Goal: Task Accomplishment & Management: Use online tool/utility

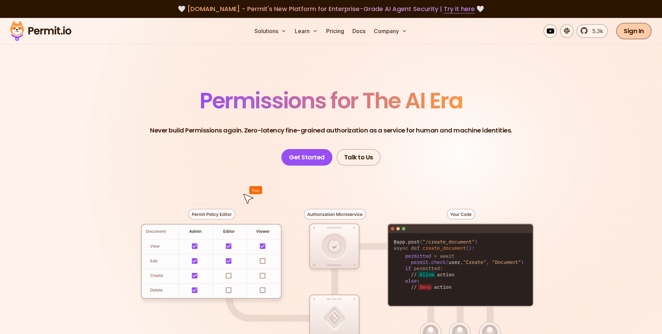
click at [645, 31] on link "Sign In" at bounding box center [634, 31] width 36 height 17
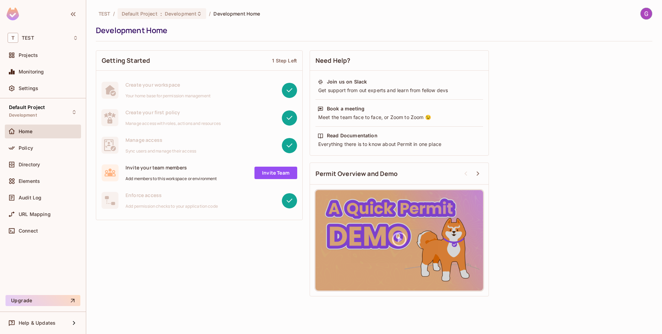
click at [646, 12] on img at bounding box center [646, 13] width 11 height 11
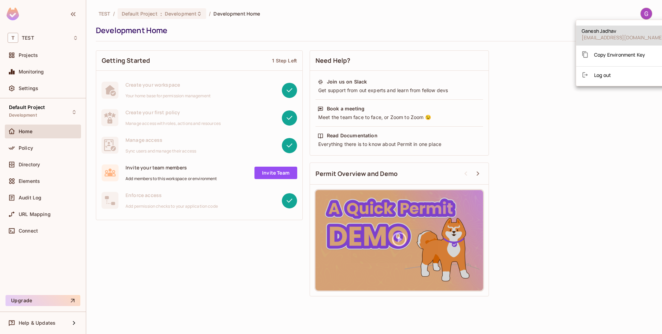
click at [611, 79] on li "Log out" at bounding box center [622, 74] width 93 height 11
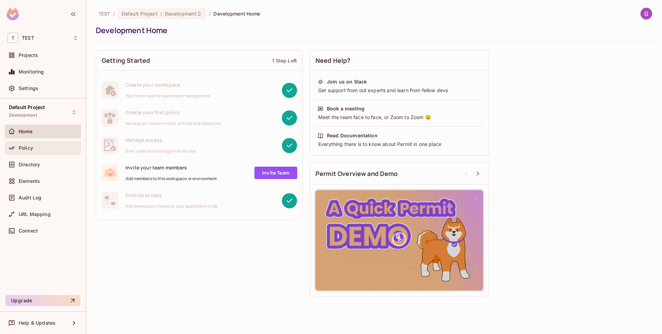
click at [49, 147] on div "Policy" at bounding box center [49, 148] width 60 height 6
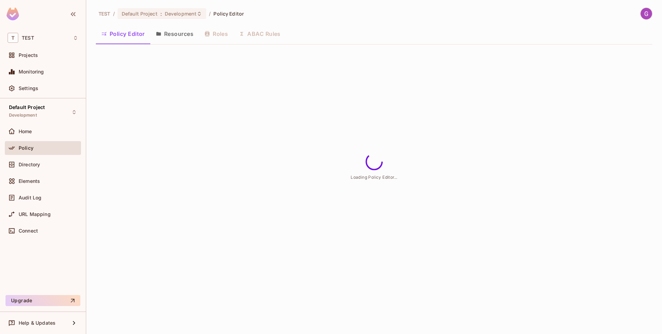
click at [163, 39] on button "Resources" at bounding box center [174, 33] width 49 height 17
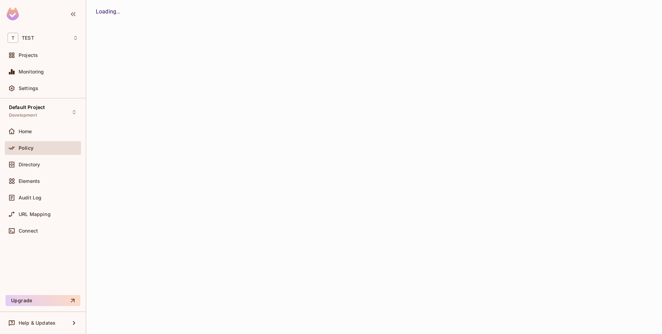
click at [165, 38] on div "TEST / Default Project : Development / Policy Editor Policy Editor Resources Ro…" at bounding box center [374, 167] width 576 height 334
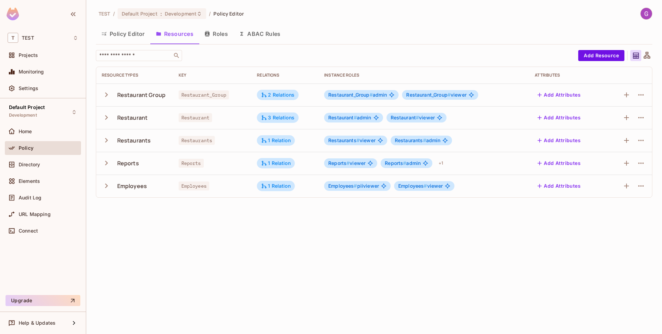
click at [104, 94] on icon "button" at bounding box center [106, 94] width 9 height 9
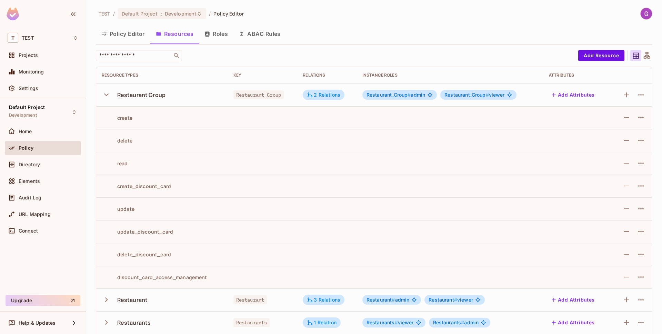
scroll to position [39, 0]
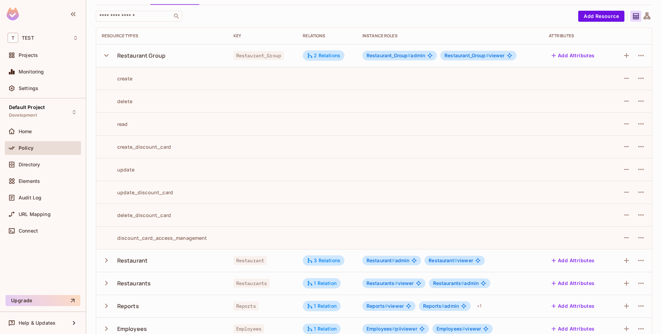
click at [107, 261] on icon "button" at bounding box center [106, 259] width 9 height 9
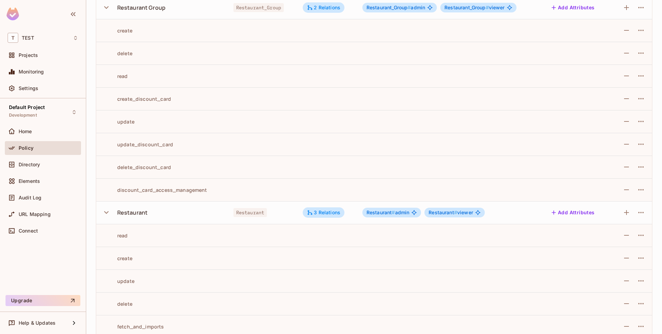
scroll to position [0, 0]
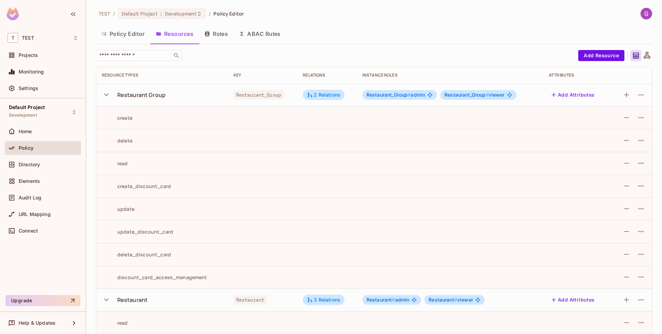
click at [641, 18] on div at bounding box center [643, 14] width 18 height 12
click at [653, 7] on div "TEST / Default Project : Development / Policy Editor Policy Editor Resources Ro…" at bounding box center [374, 167] width 576 height 334
click at [647, 13] on img at bounding box center [646, 13] width 11 height 11
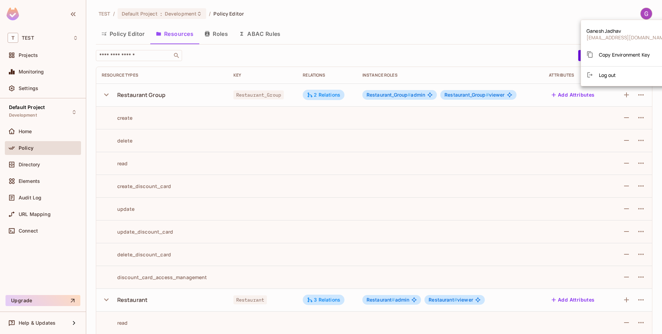
click at [606, 76] on span "Log out" at bounding box center [607, 75] width 17 height 7
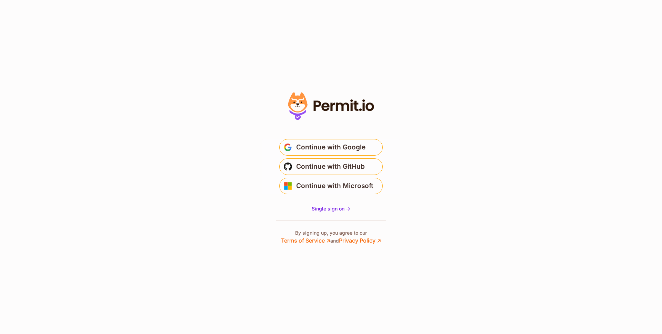
click at [356, 155] on button "Continue with Google" at bounding box center [330, 147] width 103 height 17
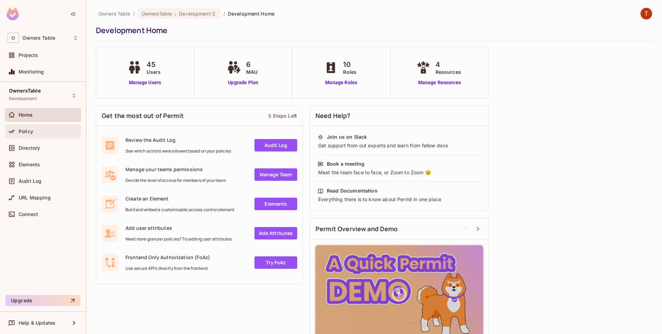
click at [47, 125] on div "Policy" at bounding box center [43, 131] width 76 height 14
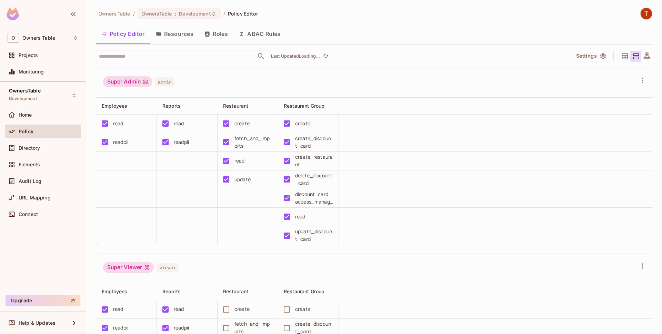
click at [171, 35] on button "Resources" at bounding box center [174, 33] width 49 height 17
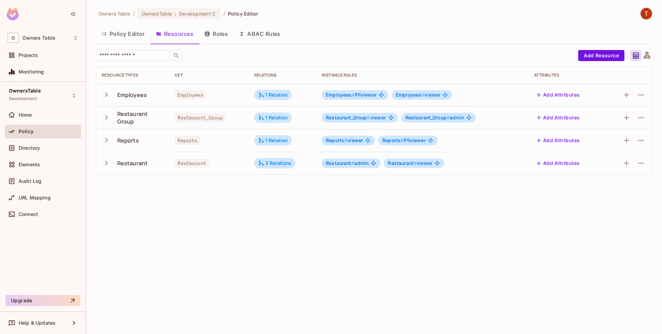
click at [104, 116] on icon "button" at bounding box center [106, 117] width 9 height 9
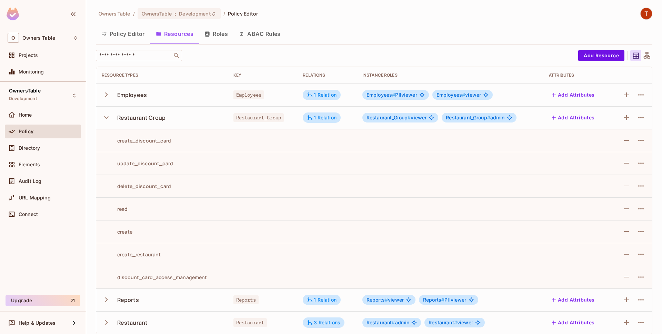
scroll to position [6, 0]
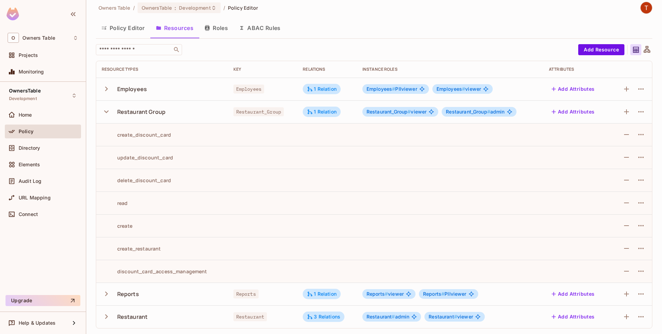
drag, startPoint x: 107, startPoint y: 314, endPoint x: 130, endPoint y: 292, distance: 32.2
click at [108, 314] on icon "button" at bounding box center [106, 316] width 9 height 9
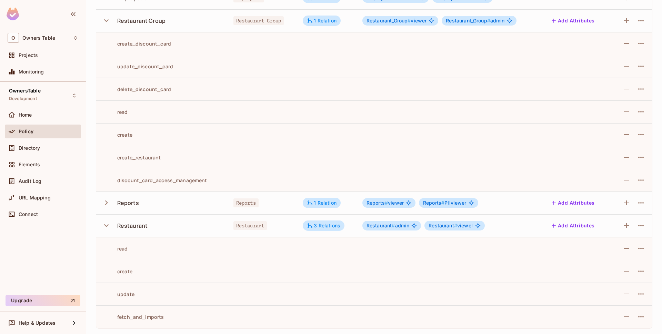
click at [105, 223] on icon "button" at bounding box center [106, 225] width 9 height 9
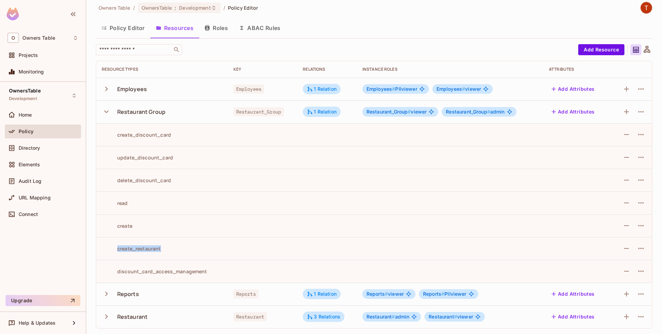
drag, startPoint x: 170, startPoint y: 248, endPoint x: 92, endPoint y: 248, distance: 78.6
click at [96, 248] on div "Resource Types Key Relations Instance roles Attributes Employees Employees 1 Re…" at bounding box center [374, 194] width 556 height 267
click at [106, 318] on icon "button" at bounding box center [106, 316] width 3 height 4
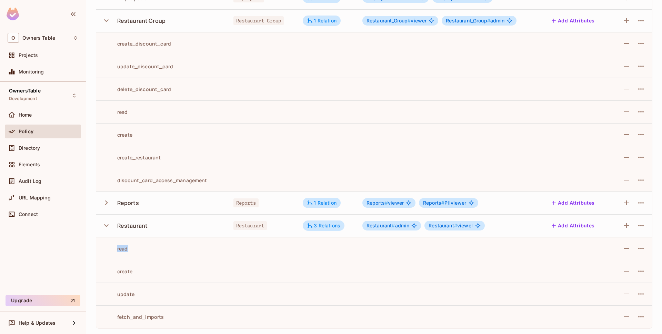
drag, startPoint x: 142, startPoint y: 296, endPoint x: 137, endPoint y: 241, distance: 55.0
click at [137, 241] on tbody "Employees Employees 1 Relation Employees # PIIviewer Employees # viewer Add Att…" at bounding box center [374, 157] width 556 height 341
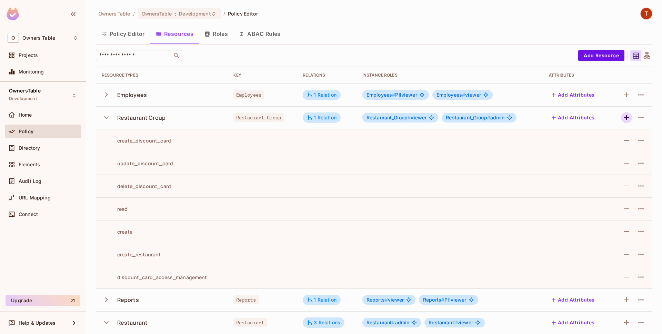
click at [623, 118] on icon "button" at bounding box center [626, 117] width 8 height 8
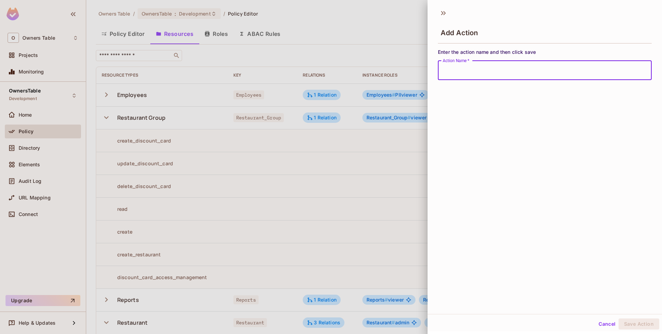
click at [609, 322] on button "Cancel" at bounding box center [607, 323] width 22 height 11
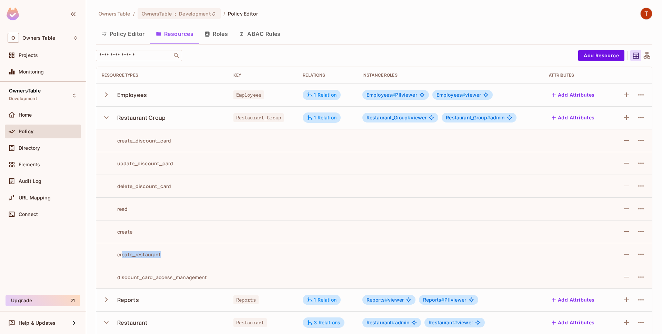
drag, startPoint x: 205, startPoint y: 259, endPoint x: 212, endPoint y: 260, distance: 6.9
click at [212, 260] on td "create_restaurant" at bounding box center [162, 254] width 132 height 23
drag, startPoint x: 114, startPoint y: 253, endPoint x: 211, endPoint y: 258, distance: 96.6
click at [211, 258] on td "create_restaurant" at bounding box center [162, 254] width 132 height 23
click at [192, 269] on td "discount_card_access_management" at bounding box center [162, 276] width 132 height 23
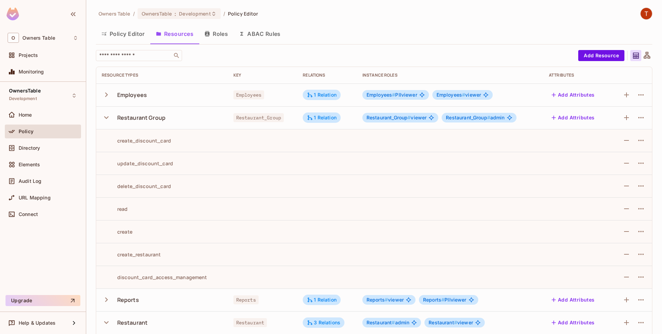
click at [103, 118] on icon "button" at bounding box center [106, 117] width 9 height 9
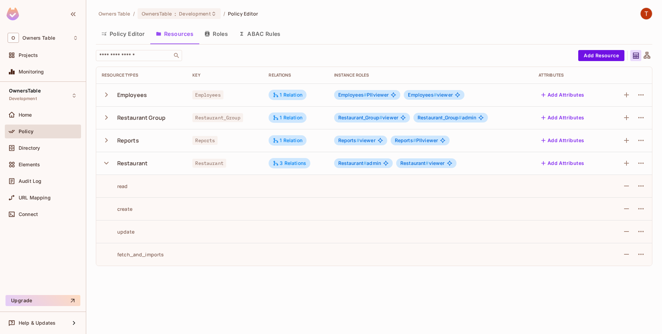
click at [108, 159] on icon "button" at bounding box center [106, 162] width 9 height 9
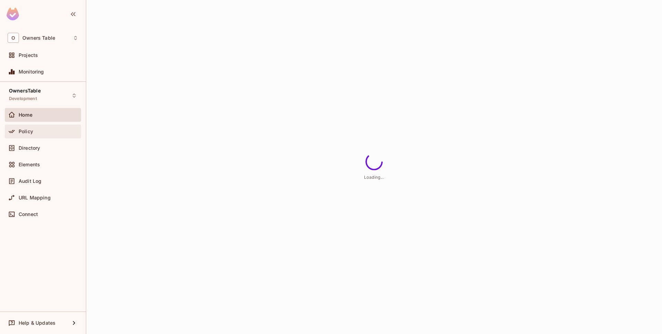
click at [37, 132] on div "Policy" at bounding box center [49, 132] width 60 height 6
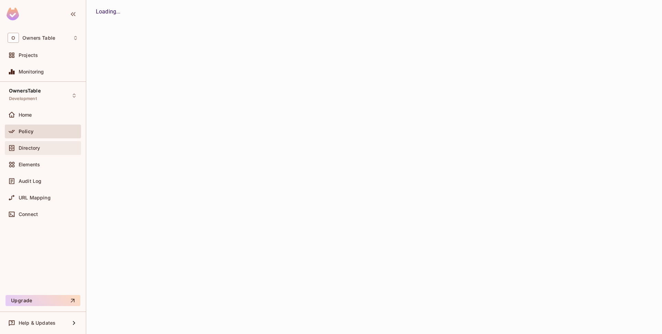
click at [37, 152] on div "Directory" at bounding box center [43, 148] width 71 height 8
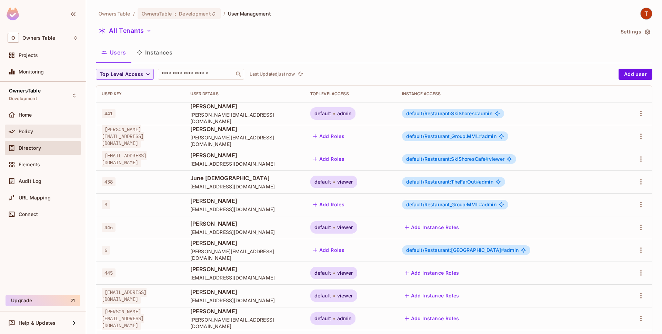
click at [59, 129] on div "Policy" at bounding box center [49, 132] width 60 height 6
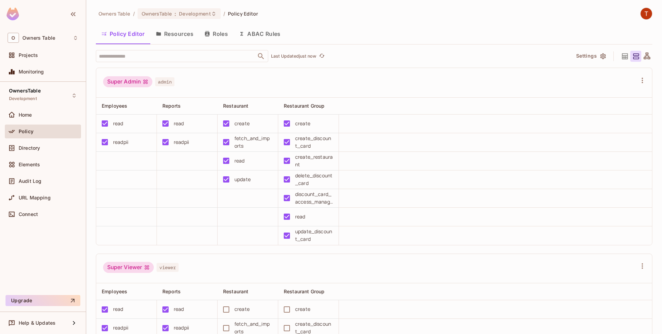
click at [185, 36] on button "Resources" at bounding box center [174, 33] width 49 height 17
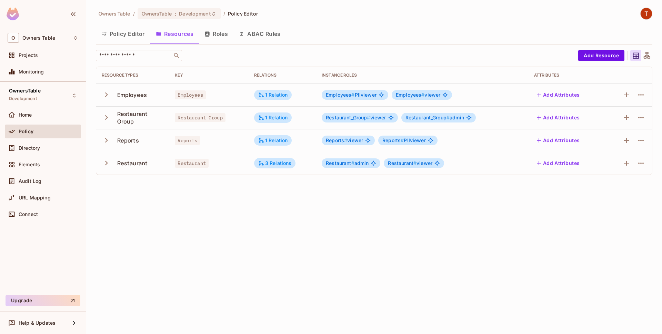
click at [106, 163] on icon "button" at bounding box center [106, 163] width 3 height 4
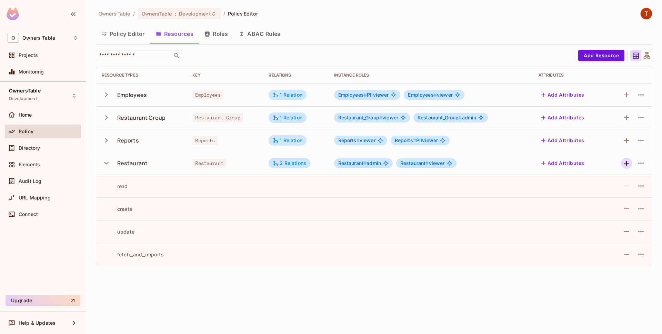
click at [624, 165] on icon "button" at bounding box center [626, 163] width 8 height 8
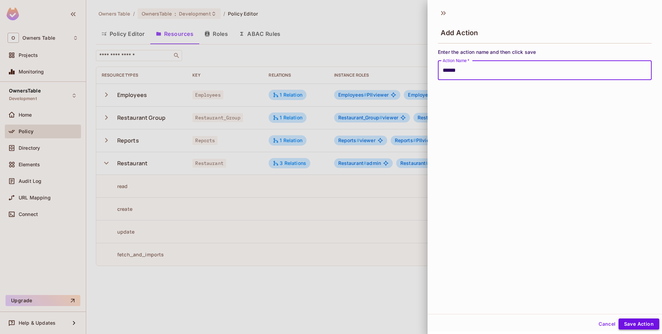
type input "******"
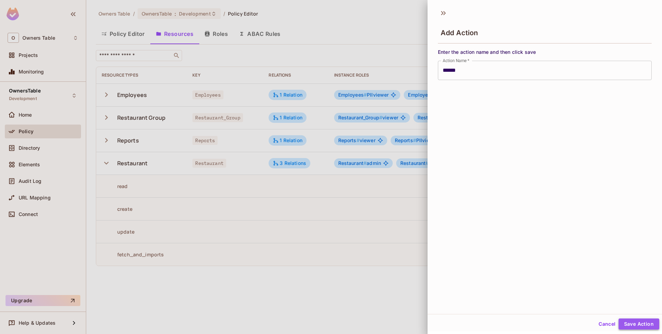
click at [650, 328] on button "Save Action" at bounding box center [638, 323] width 41 height 11
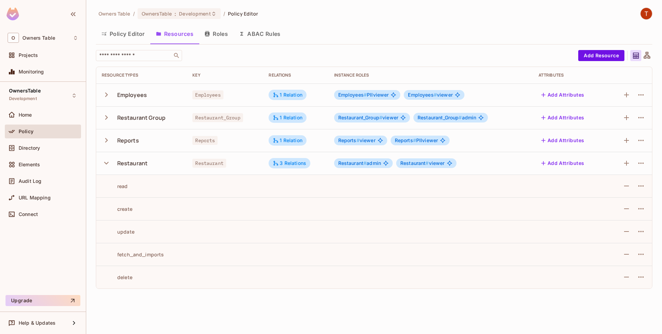
click at [107, 118] on icon "button" at bounding box center [106, 117] width 3 height 4
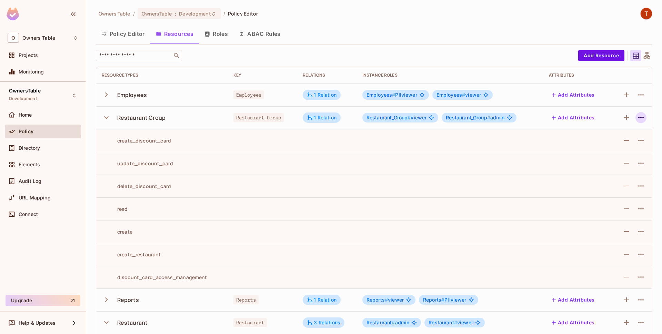
click at [644, 118] on icon "button" at bounding box center [641, 117] width 8 height 8
click at [515, 135] on div at bounding box center [331, 167] width 662 height 334
click at [627, 119] on icon "button" at bounding box center [626, 117] width 8 height 8
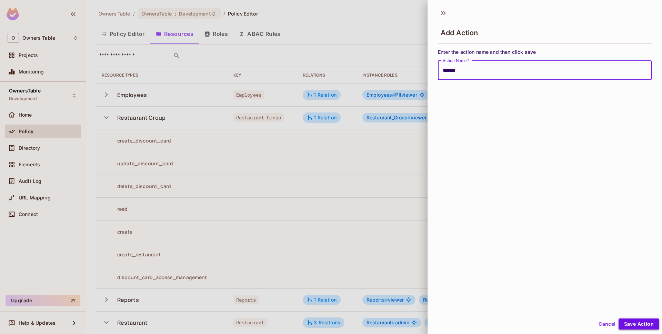
type input "******"
click at [640, 328] on button "Save Action" at bounding box center [638, 323] width 41 height 11
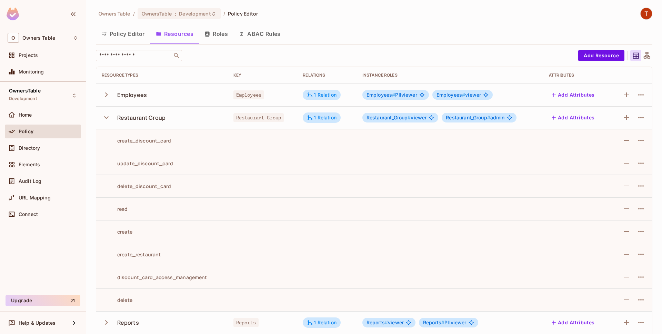
click at [141, 38] on button "Policy Editor" at bounding box center [123, 33] width 54 height 17
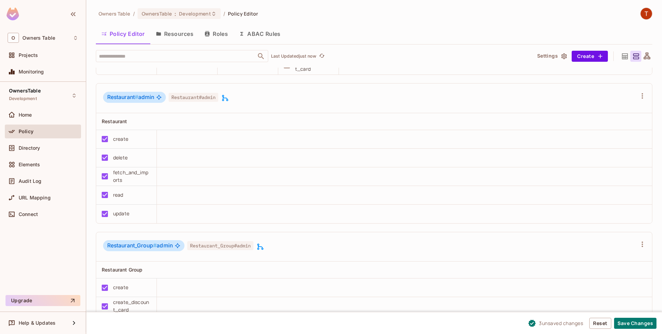
scroll to position [511, 0]
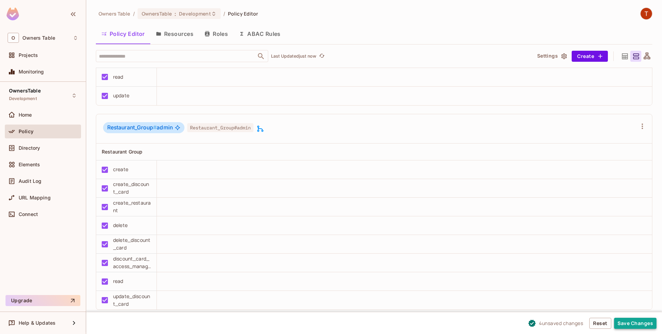
click at [623, 321] on button "Save Changes" at bounding box center [635, 323] width 42 height 11
